Goal: Information Seeking & Learning: Learn about a topic

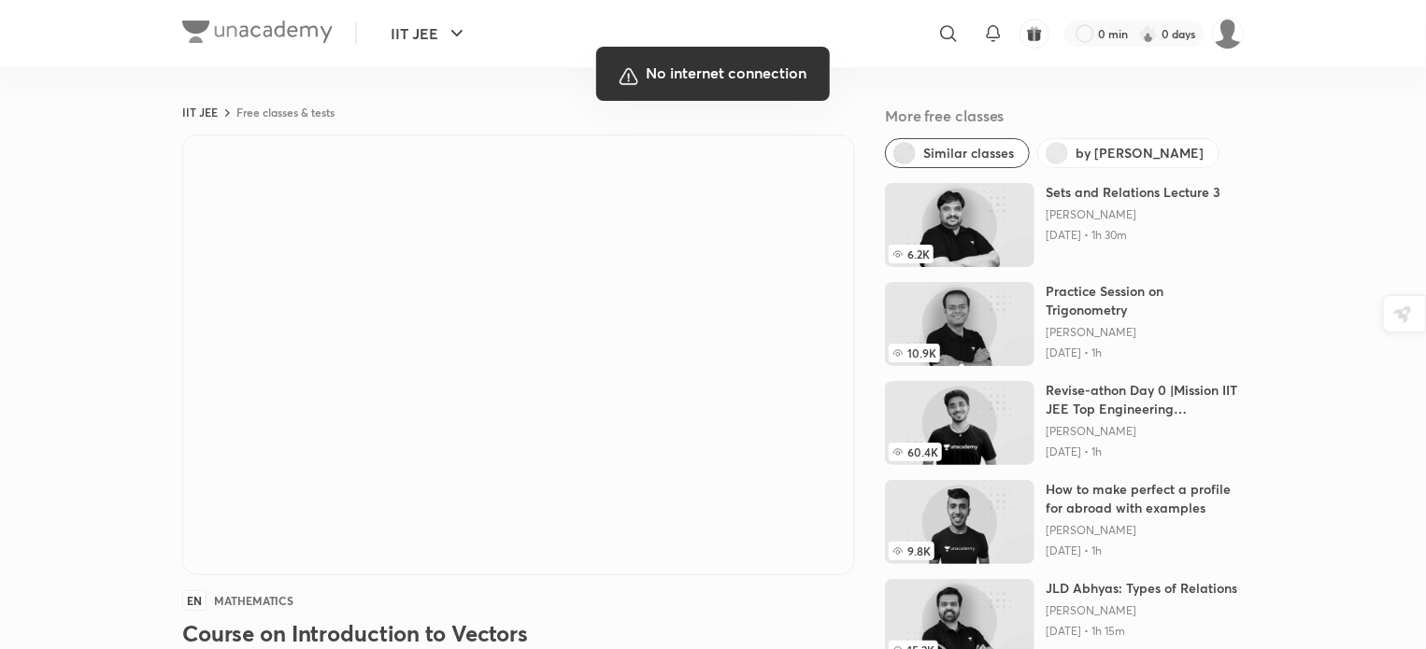
click at [676, 623] on div at bounding box center [713, 324] width 1426 height 649
click at [628, 560] on div at bounding box center [713, 324] width 1426 height 649
click at [680, 589] on div at bounding box center [713, 324] width 1426 height 649
click at [681, 330] on div at bounding box center [713, 324] width 1426 height 649
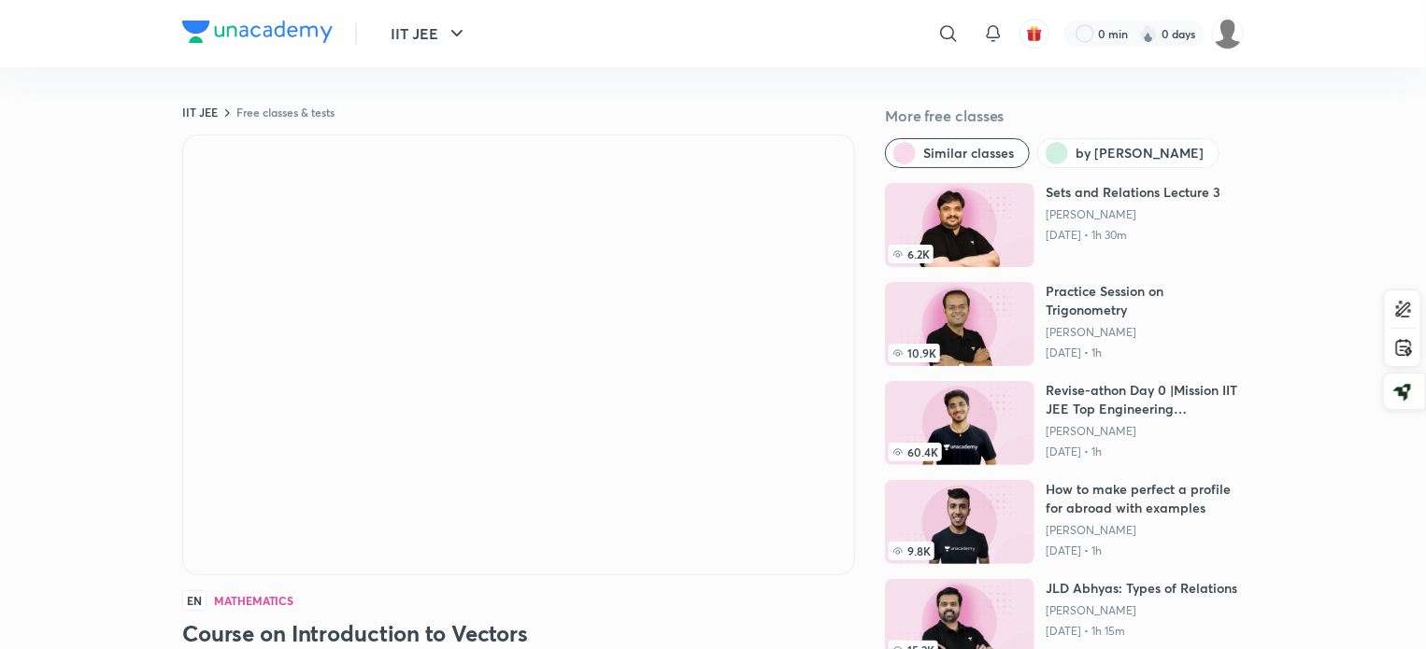
click at [747, 614] on div "EN Mathematics Course on Introduction to Vectors [PERSON_NAME] 12K followers • …" at bounding box center [518, 480] width 673 height 691
click at [641, 599] on div "EN Mathematics" at bounding box center [518, 600] width 673 height 21
click at [689, 601] on div "EN Mathematics" at bounding box center [518, 600] width 673 height 21
